Goal: Task Accomplishment & Management: Complete application form

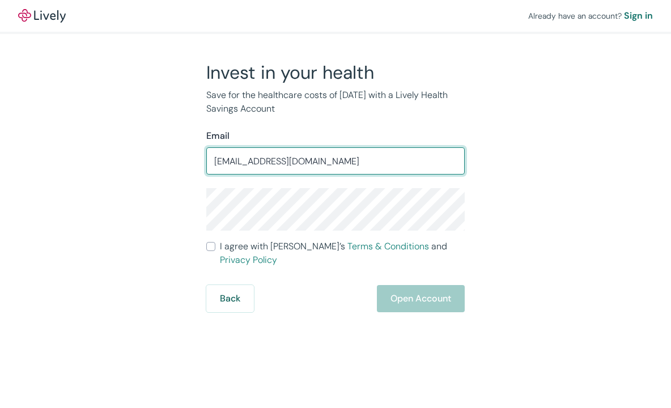
type input "zxrboy@gmail.com"
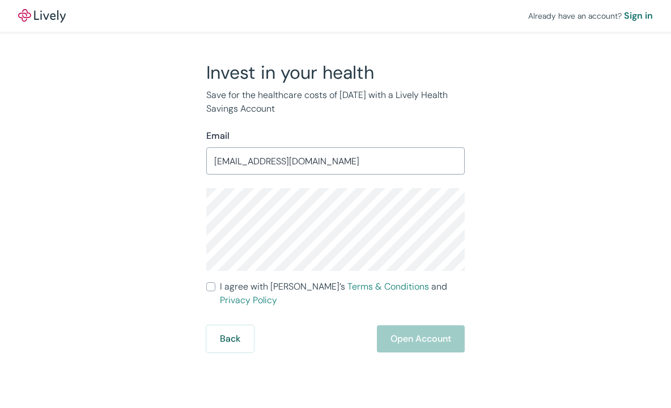
click at [210, 284] on input "I agree with Lively’s Terms & Conditions and Privacy Policy" at bounding box center [210, 286] width 9 height 9
checkbox input "true"
click at [414, 326] on button "Open Account" at bounding box center [421, 338] width 88 height 27
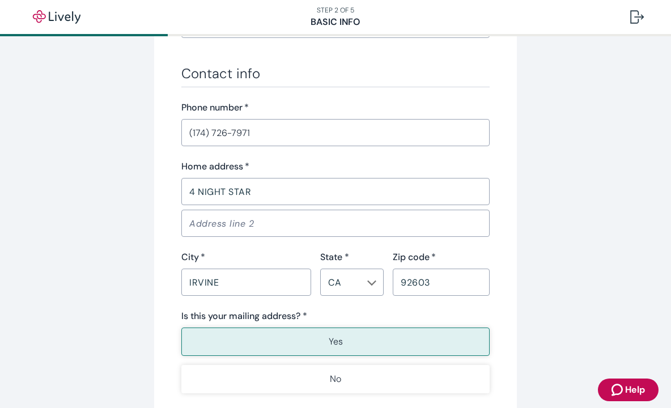
scroll to position [765, 0]
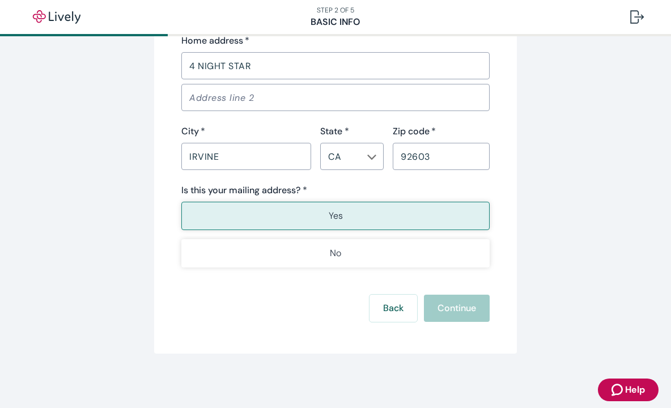
click at [332, 220] on p "Yes" at bounding box center [336, 216] width 14 height 14
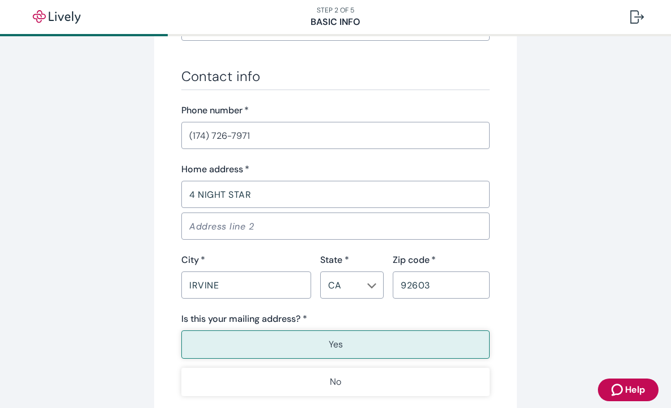
scroll to position [765, 0]
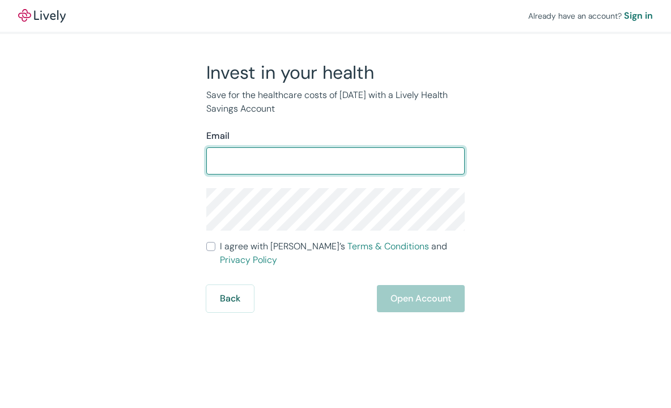
click at [278, 155] on input "Email" at bounding box center [335, 161] width 258 height 23
type input "[EMAIL_ADDRESS][DOMAIN_NAME]"
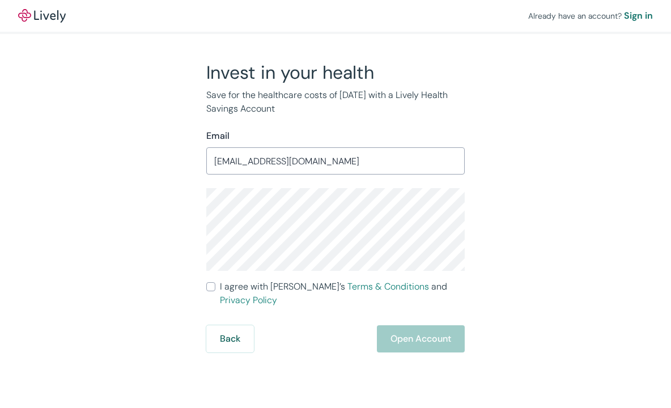
click at [211, 288] on input "I agree with Lively’s Terms & Conditions and Privacy Policy" at bounding box center [210, 286] width 9 height 9
checkbox input "true"
click at [415, 336] on button "Open Account" at bounding box center [421, 338] width 88 height 27
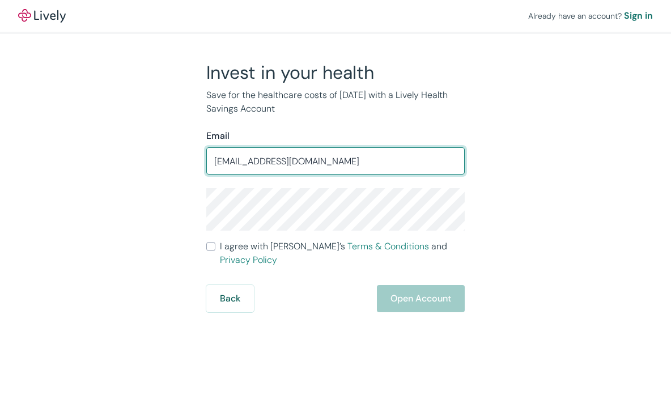
type input "[EMAIL_ADDRESS][DOMAIN_NAME]"
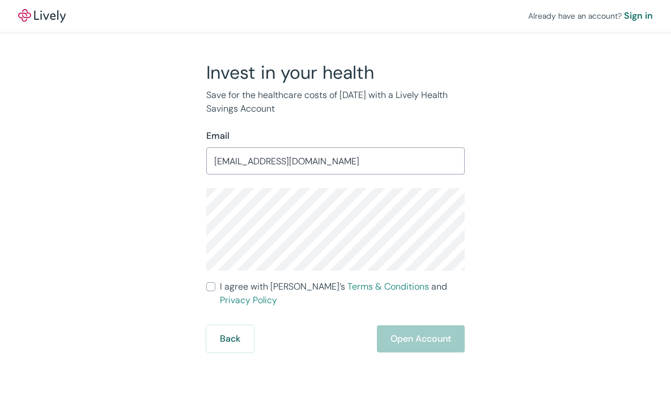
click at [209, 287] on input "I agree with Lively’s Terms & Conditions and Privacy Policy" at bounding box center [210, 286] width 9 height 9
checkbox input "true"
drag, startPoint x: 414, startPoint y: 325, endPoint x: 419, endPoint y: 326, distance: 5.8
click at [414, 325] on button "Open Account" at bounding box center [421, 338] width 88 height 27
